Goal: Navigation & Orientation: Find specific page/section

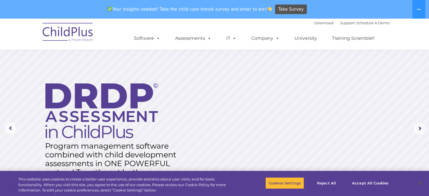
scroll to position [183, 0]
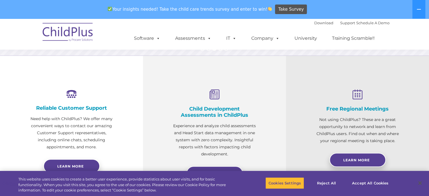
select select "MEDIUM"
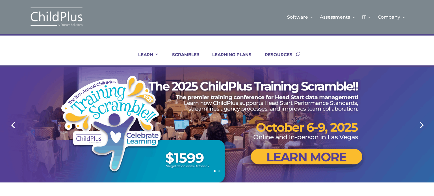
click at [418, 122] on link "Next" at bounding box center [421, 125] width 14 height 14
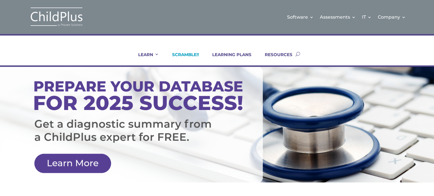
click at [183, 55] on link "SCRAMBLE!!" at bounding box center [182, 59] width 34 height 14
click at [185, 55] on link "SCRAMBLE!!" at bounding box center [182, 59] width 34 height 14
